Goal: Information Seeking & Learning: Learn about a topic

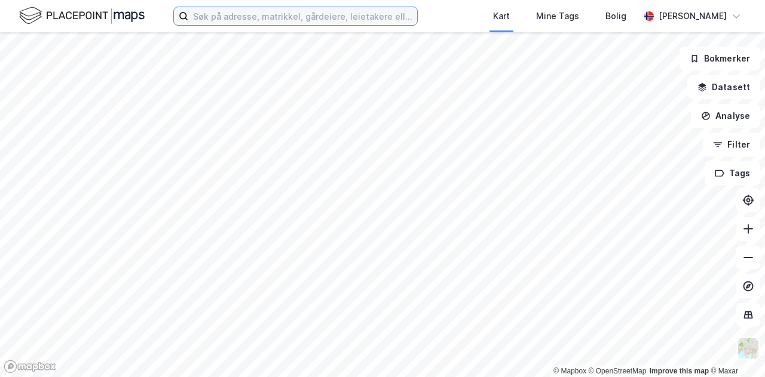
click at [264, 16] on input at bounding box center [302, 16] width 229 height 18
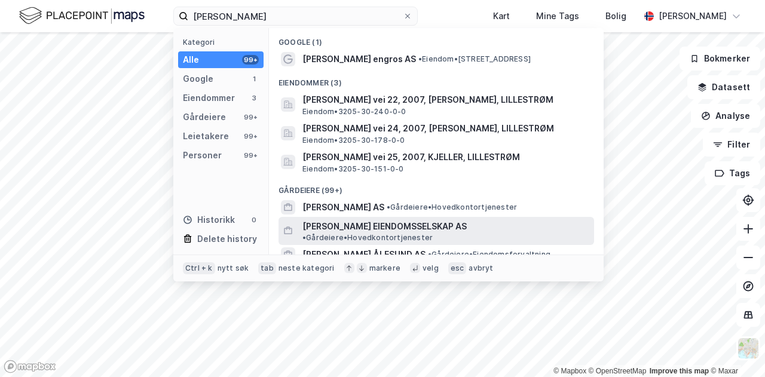
click at [381, 219] on span "[PERSON_NAME] EIENDOMSSELSKAP AS" at bounding box center [384, 226] width 164 height 14
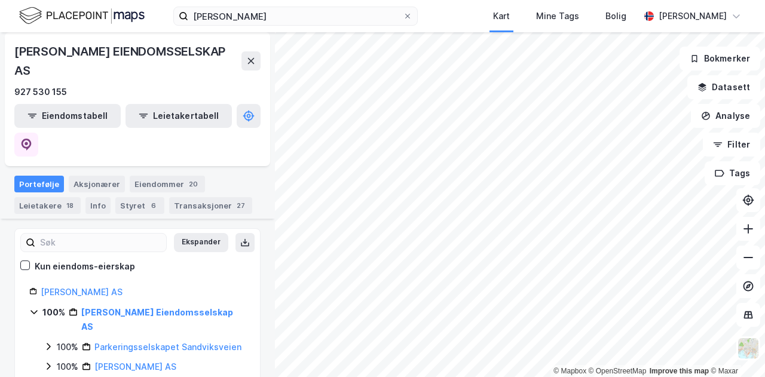
scroll to position [100, 0]
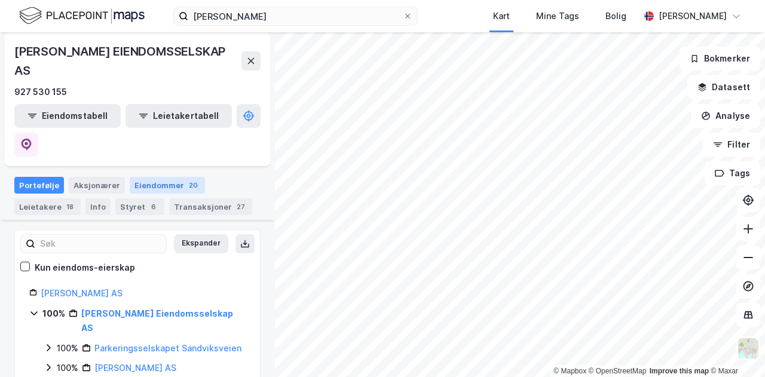
click at [152, 177] on div "Eiendommer 20" at bounding box center [167, 185] width 75 height 17
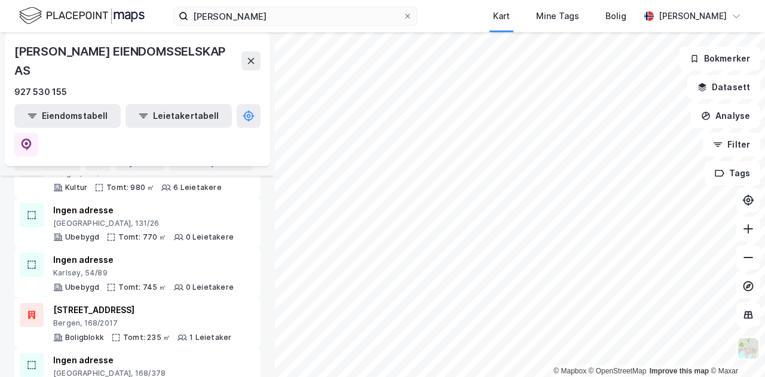
scroll to position [906, 0]
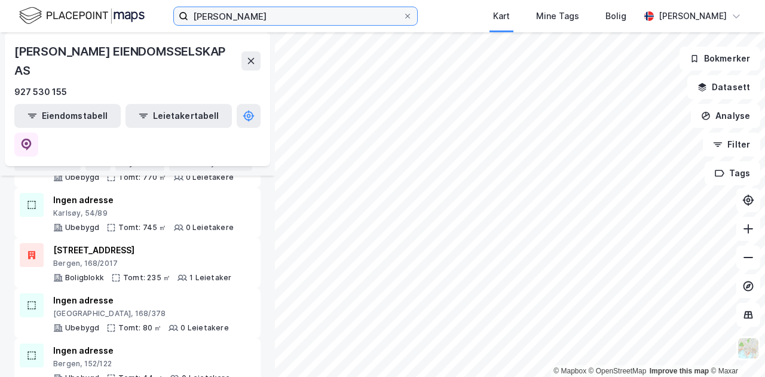
click at [271, 15] on input "rolf olsen" at bounding box center [295, 16] width 215 height 18
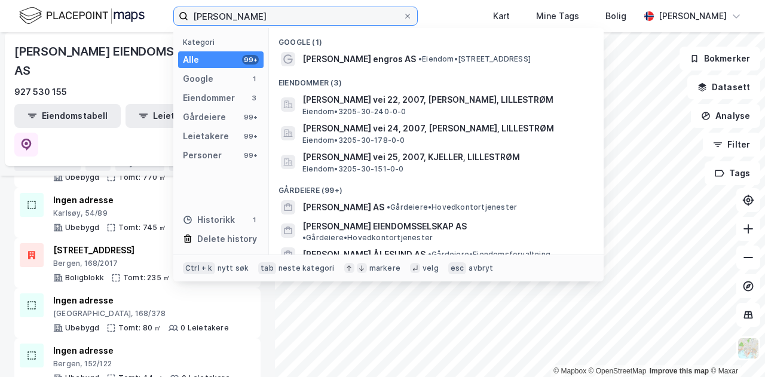
click at [271, 15] on input "rolf olsen" at bounding box center [295, 16] width 215 height 18
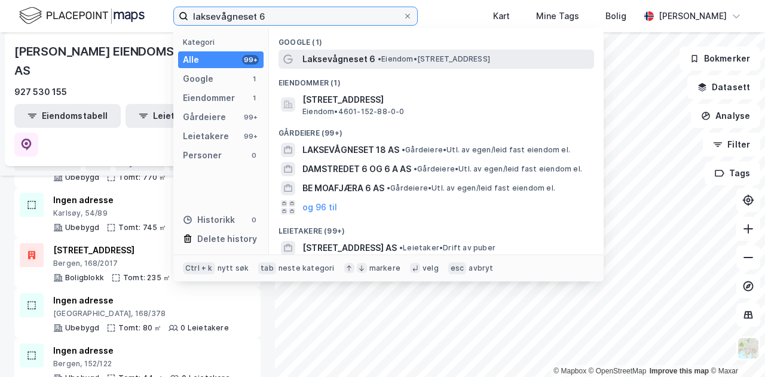
type input "laksevågneset 6"
click at [362, 62] on span "Laksevågneset 6" at bounding box center [338, 59] width 73 height 14
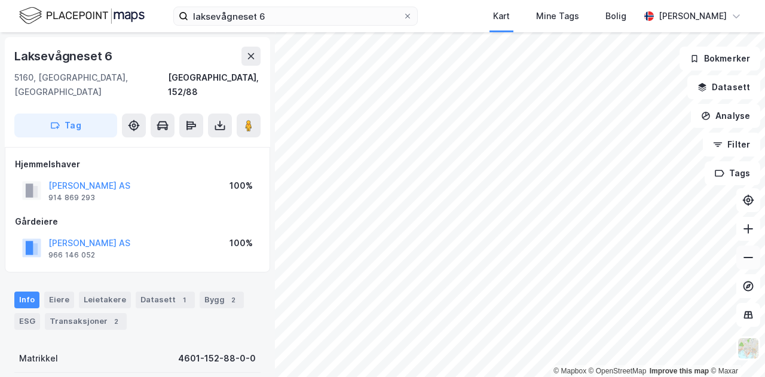
click at [744, 257] on icon at bounding box center [749, 257] width 10 height 1
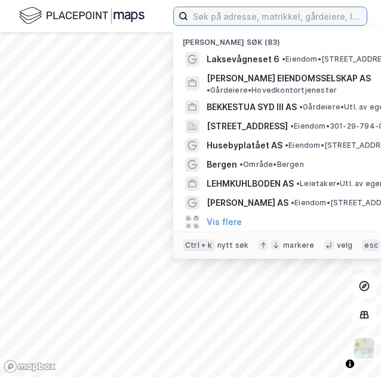
click at [230, 19] on input at bounding box center [277, 16] width 179 height 18
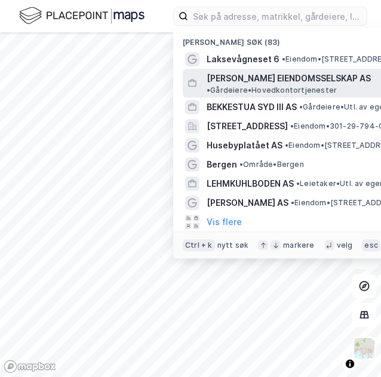
click at [238, 83] on span "[PERSON_NAME] EIENDOMSSELSKAP AS" at bounding box center [289, 78] width 164 height 14
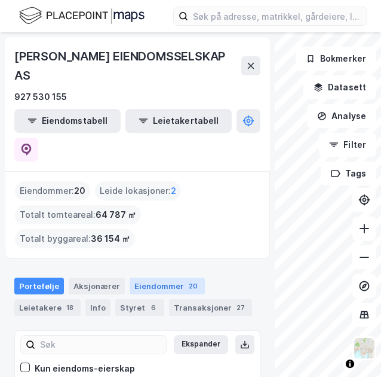
click at [156, 277] on div "Eiendommer 20" at bounding box center [167, 285] width 75 height 17
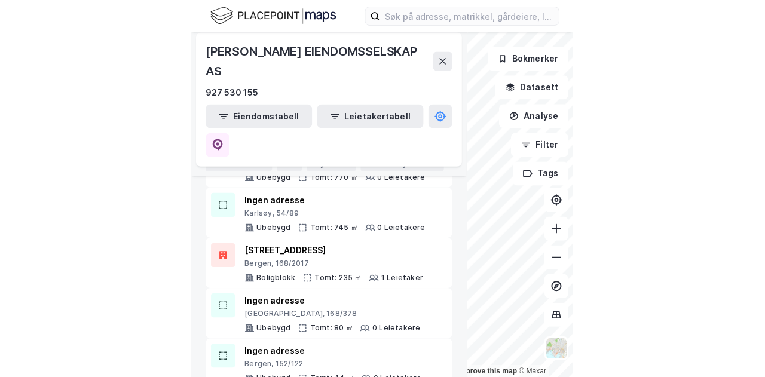
scroll to position [906, 0]
